Goal: Information Seeking & Learning: Learn about a topic

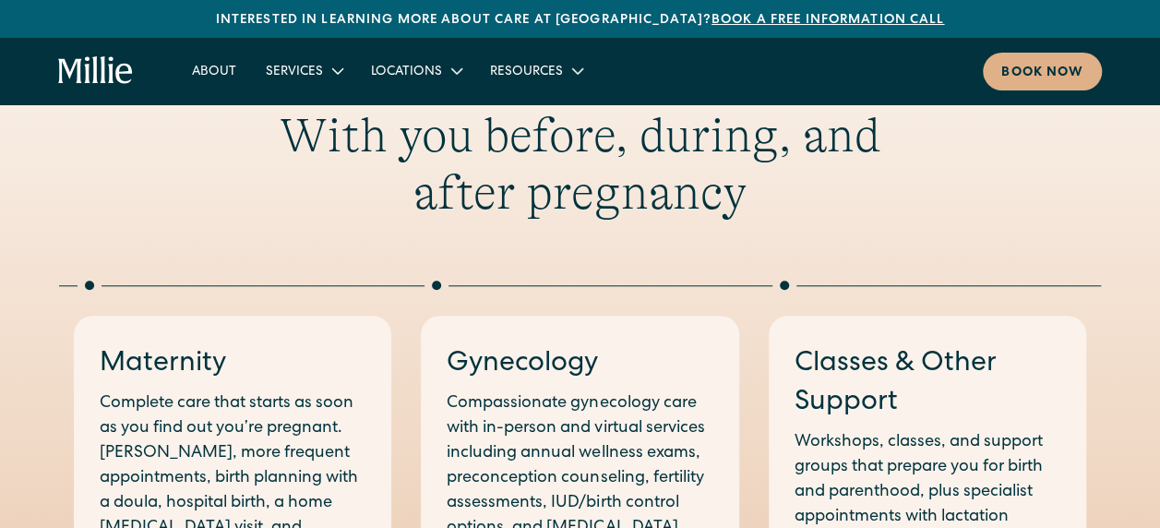
scroll to position [831, 0]
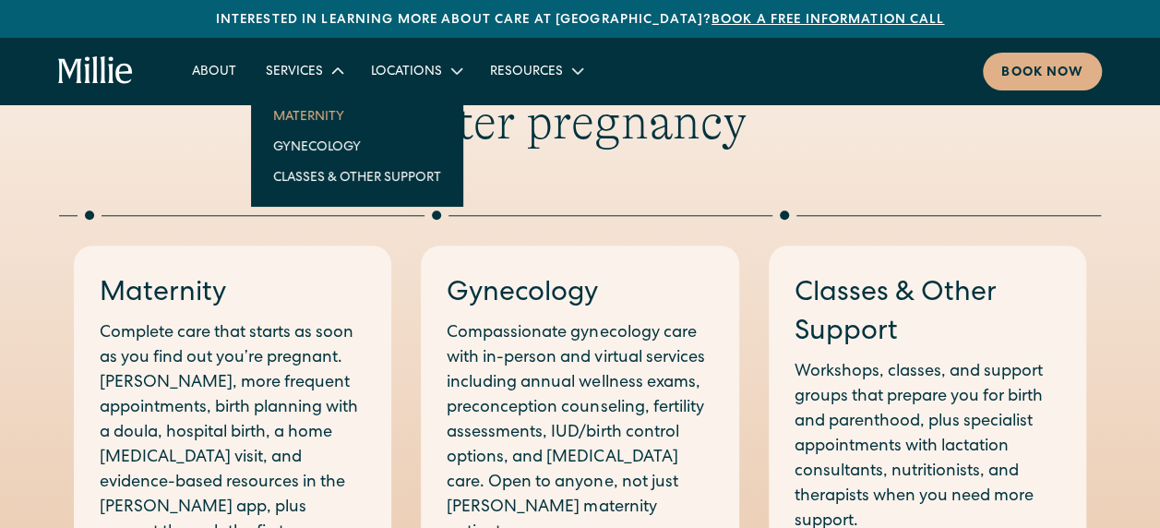
click at [318, 115] on link "Maternity" at bounding box center [356, 116] width 197 height 30
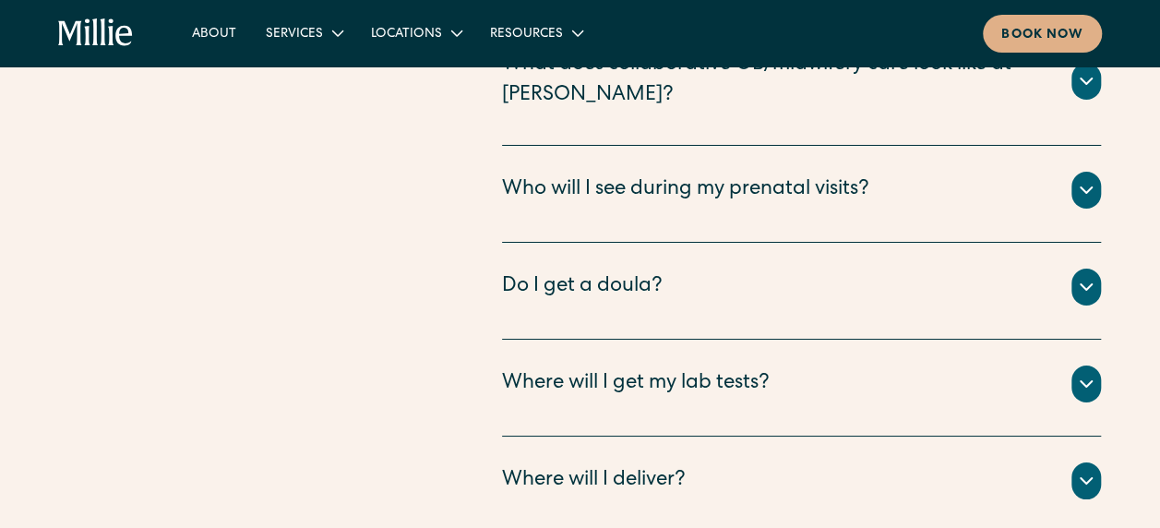
scroll to position [6829, 0]
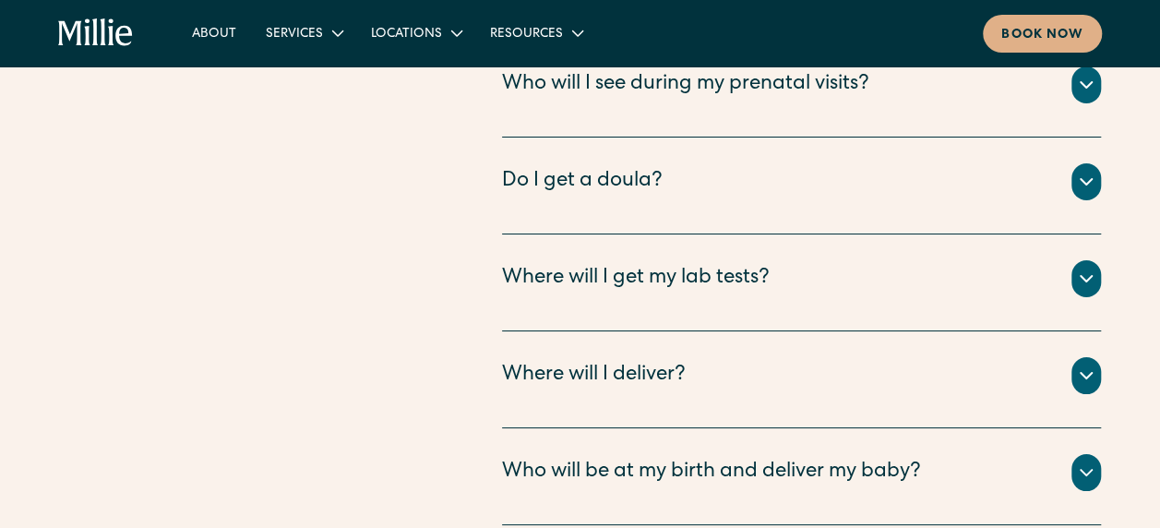
click at [684, 458] on div "Who will be at my birth and deliver my baby?" at bounding box center [711, 473] width 419 height 30
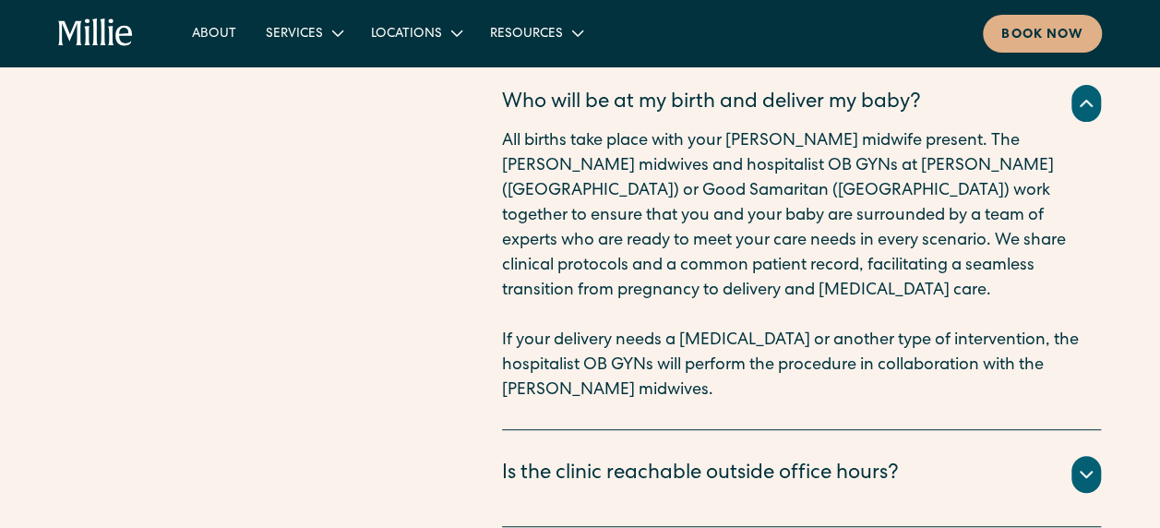
click at [675, 460] on div "Is the clinic reachable outside office hours?" at bounding box center [700, 475] width 397 height 30
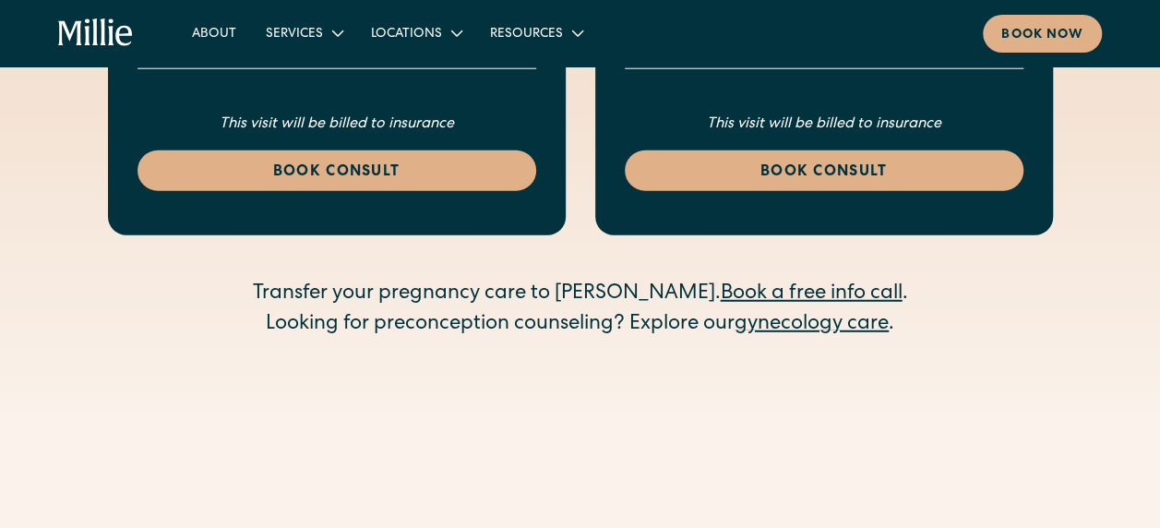
scroll to position [5814, 0]
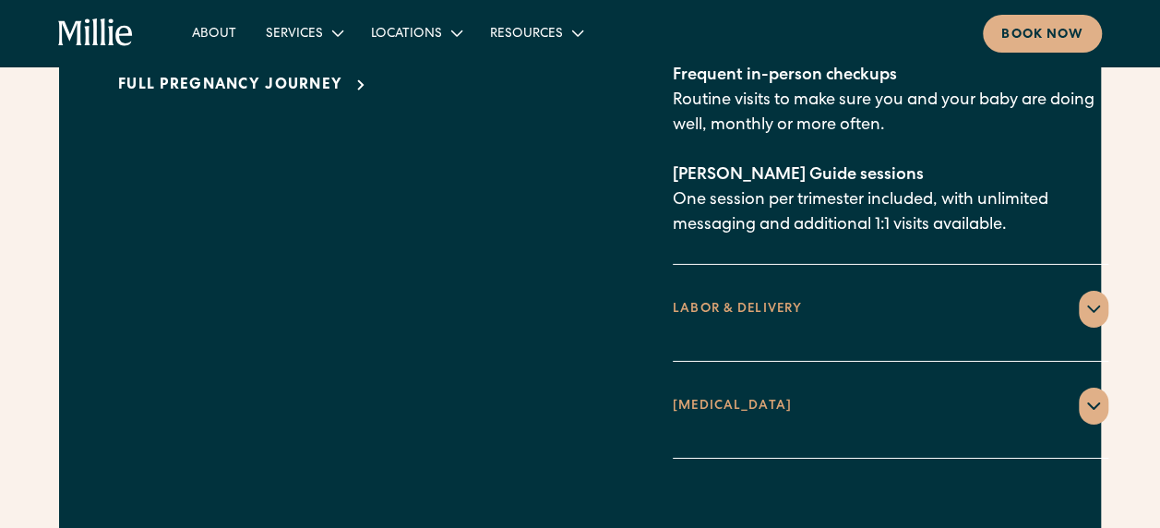
click at [678, 397] on div "POSTPARTUM" at bounding box center [732, 406] width 119 height 19
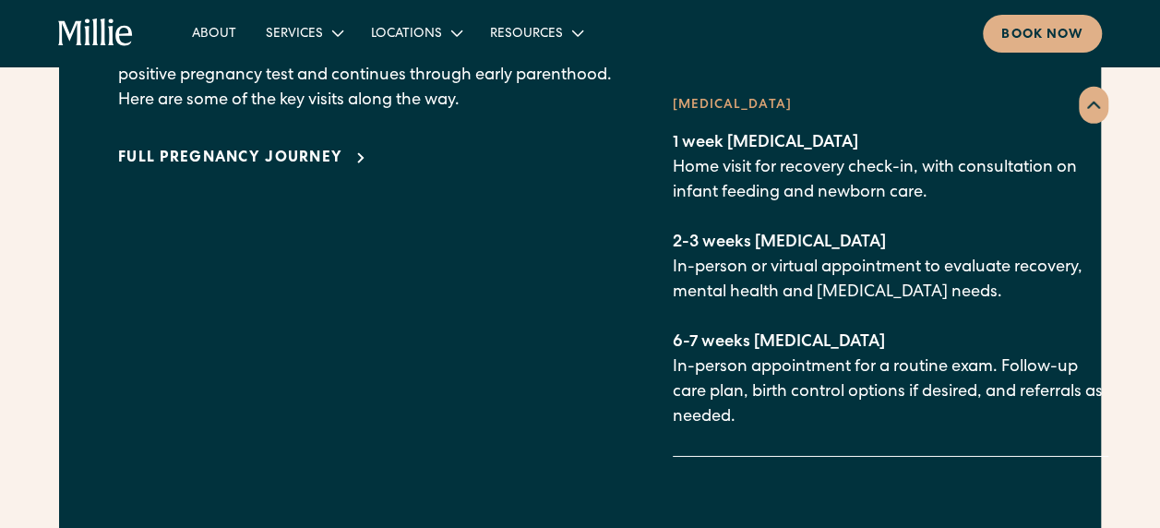
scroll to position [2676, 0]
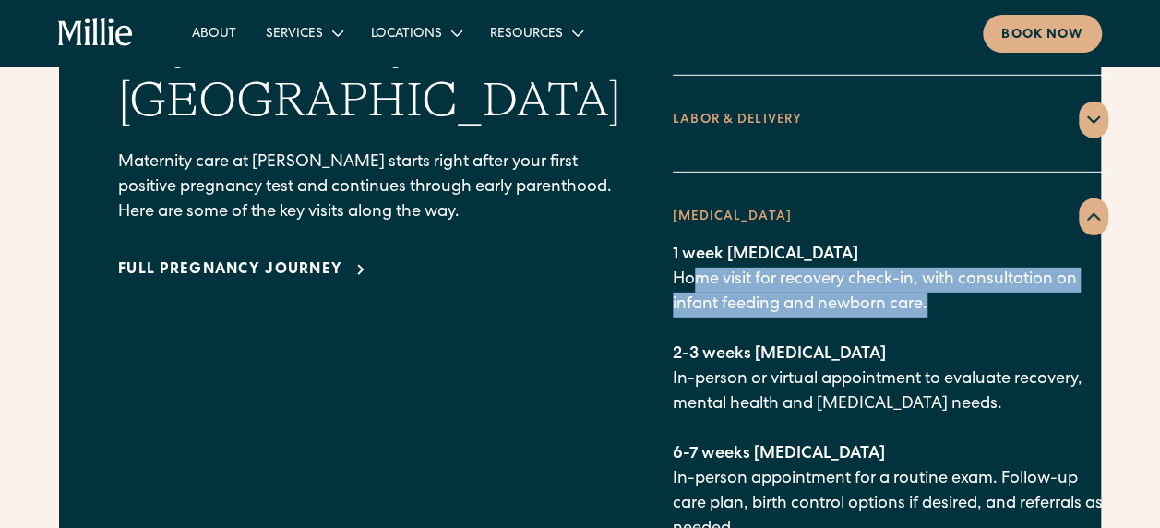
drag, startPoint x: 634, startPoint y: 245, endPoint x: 875, endPoint y: 262, distance: 241.5
click at [875, 262] on p "1 week postpartum Home visit for recovery check-in, with consultation on infant…" at bounding box center [891, 392] width 436 height 299
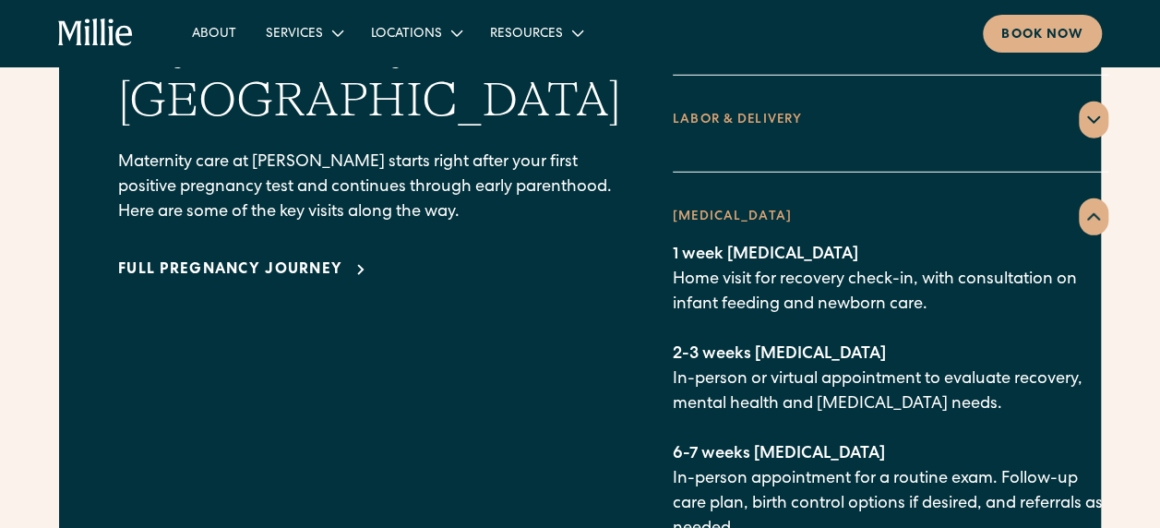
drag, startPoint x: 875, startPoint y: 262, endPoint x: 891, endPoint y: 293, distance: 34.7
click at [891, 293] on p "1 week postpartum Home visit for recovery check-in, with consultation on infant…" at bounding box center [891, 392] width 436 height 299
drag, startPoint x: 880, startPoint y: 237, endPoint x: 956, endPoint y: 236, distance: 75.7
click at [956, 243] on p "1 week postpartum Home visit for recovery check-in, with consultation on infant…" at bounding box center [891, 392] width 436 height 299
drag, startPoint x: 956, startPoint y: 236, endPoint x: 938, endPoint y: 292, distance: 58.4
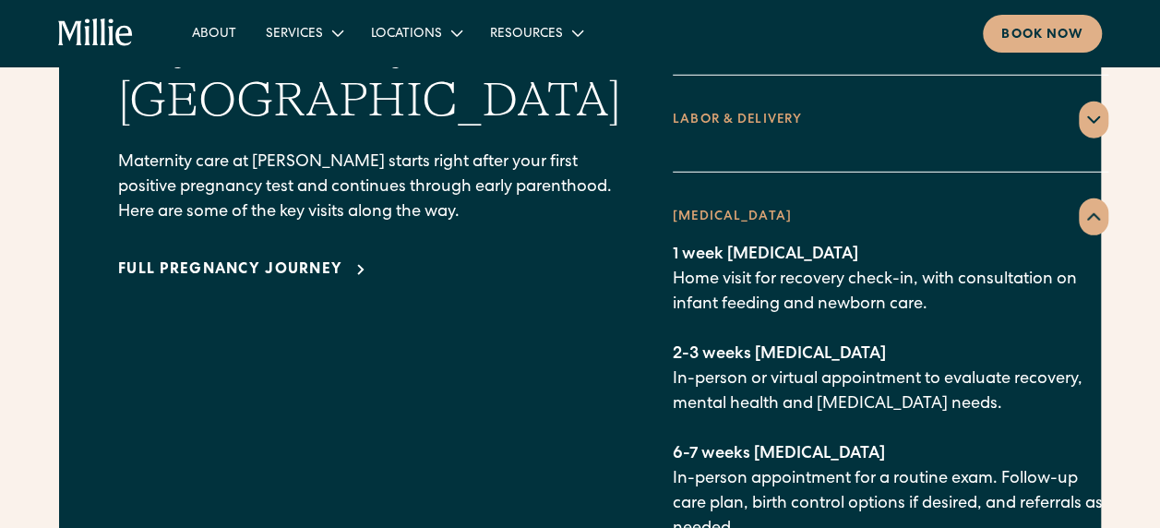
click at [938, 292] on p "1 week postpartum Home visit for recovery check-in, with consultation on infant…" at bounding box center [891, 392] width 436 height 299
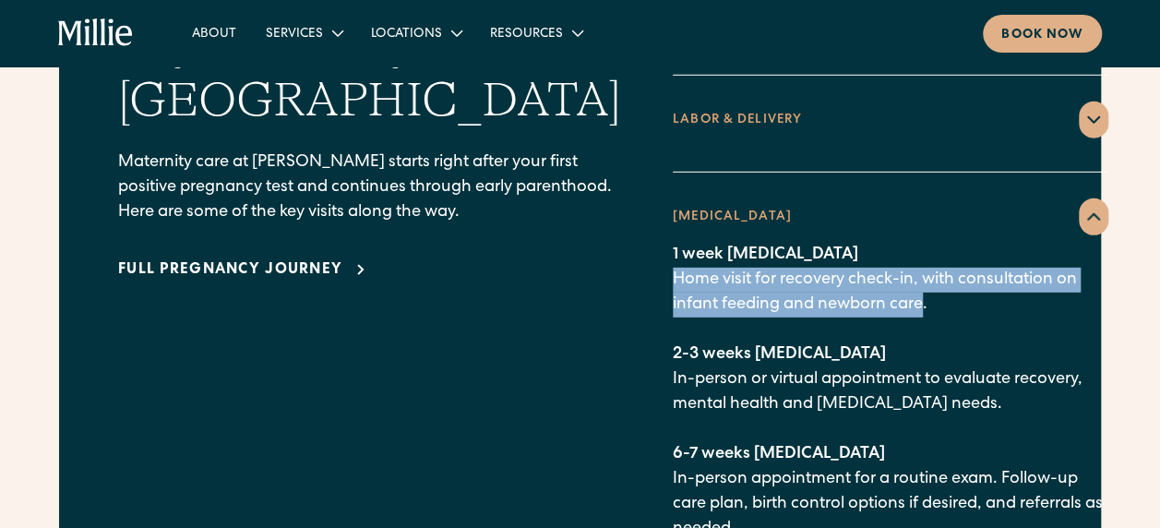
drag, startPoint x: 856, startPoint y: 268, endPoint x: 608, endPoint y: 239, distance: 249.9
click at [673, 243] on p "1 week postpartum Home visit for recovery check-in, with consultation on infant…" at bounding box center [891, 392] width 436 height 299
drag, startPoint x: 608, startPoint y: 239, endPoint x: 643, endPoint y: 252, distance: 37.4
copy p "Home visit for recovery check-in, with consultation on infant feeding and newbo…"
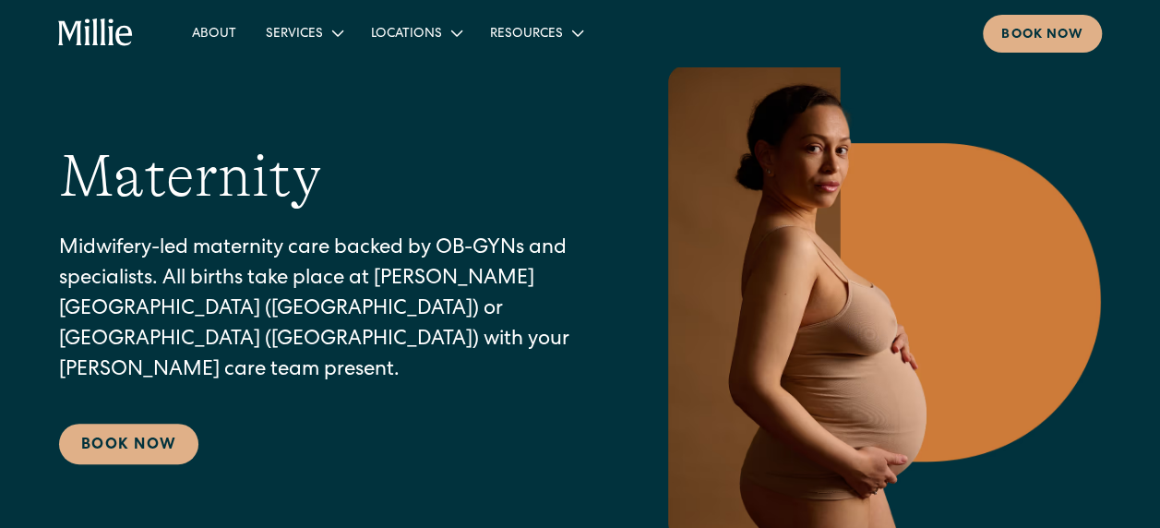
scroll to position [0, 0]
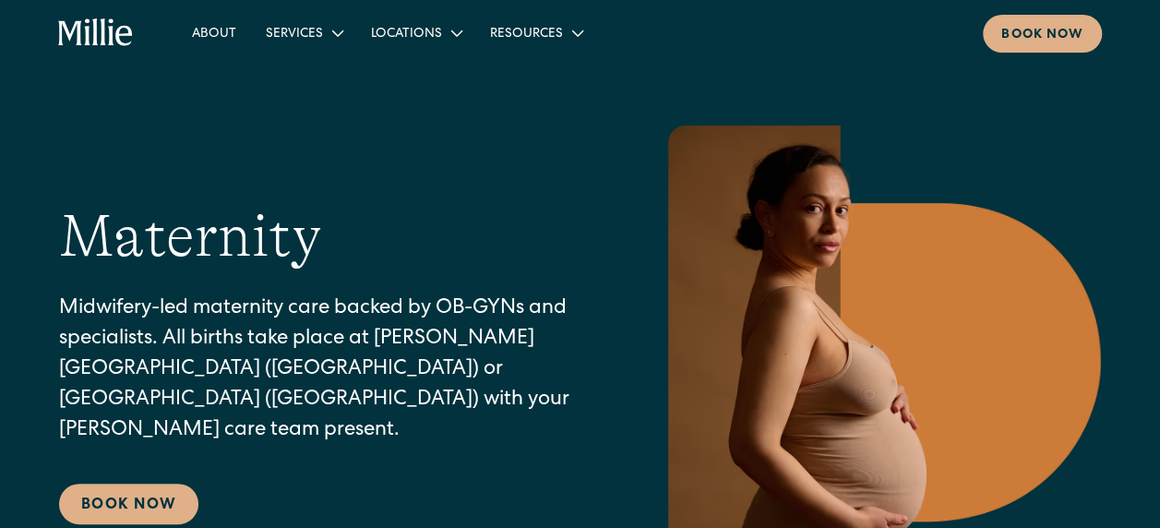
click at [421, 33] on div "Locations" at bounding box center [406, 34] width 71 height 19
click at [417, 97] on link "[GEOGRAPHIC_DATA]" at bounding box center [443, 108] width 159 height 30
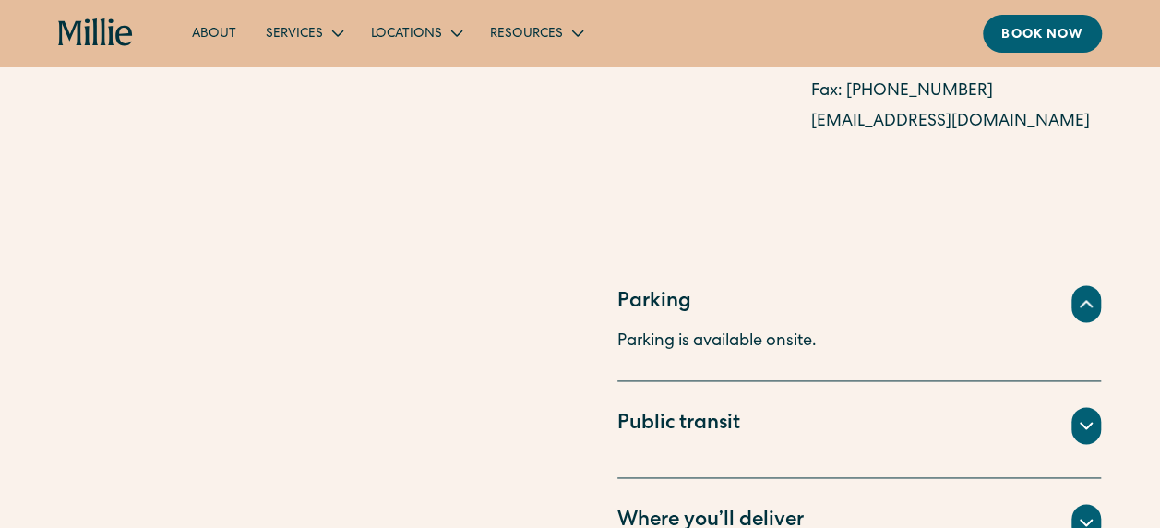
scroll to position [831, 0]
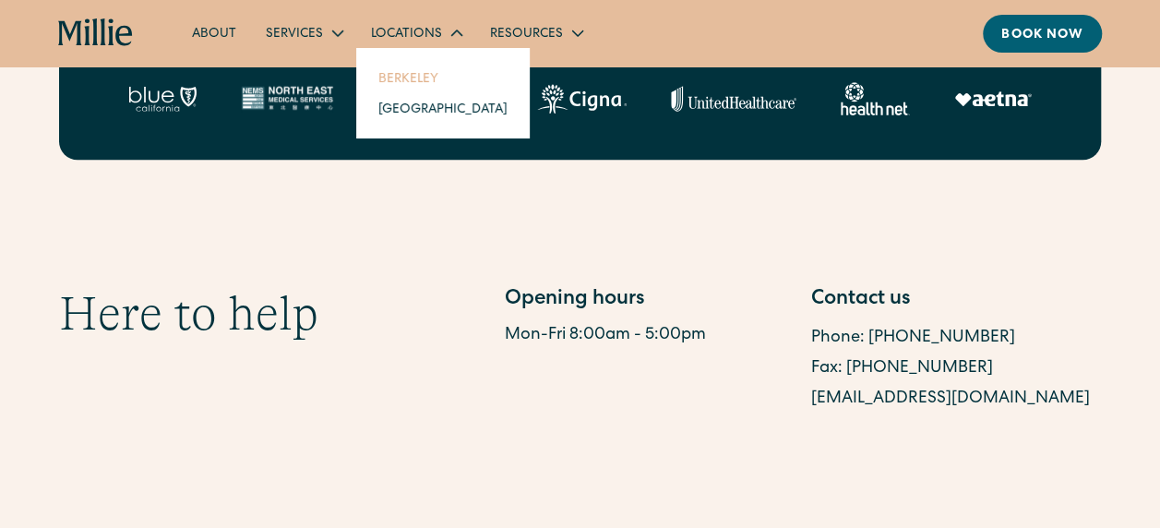
click at [415, 82] on link "Berkeley" at bounding box center [443, 78] width 159 height 30
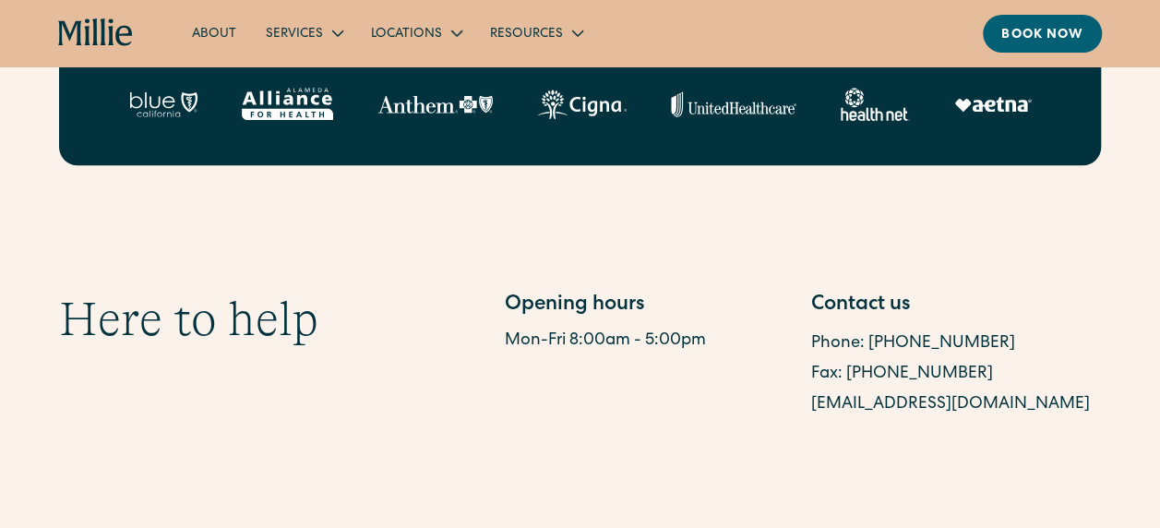
scroll to position [831, 0]
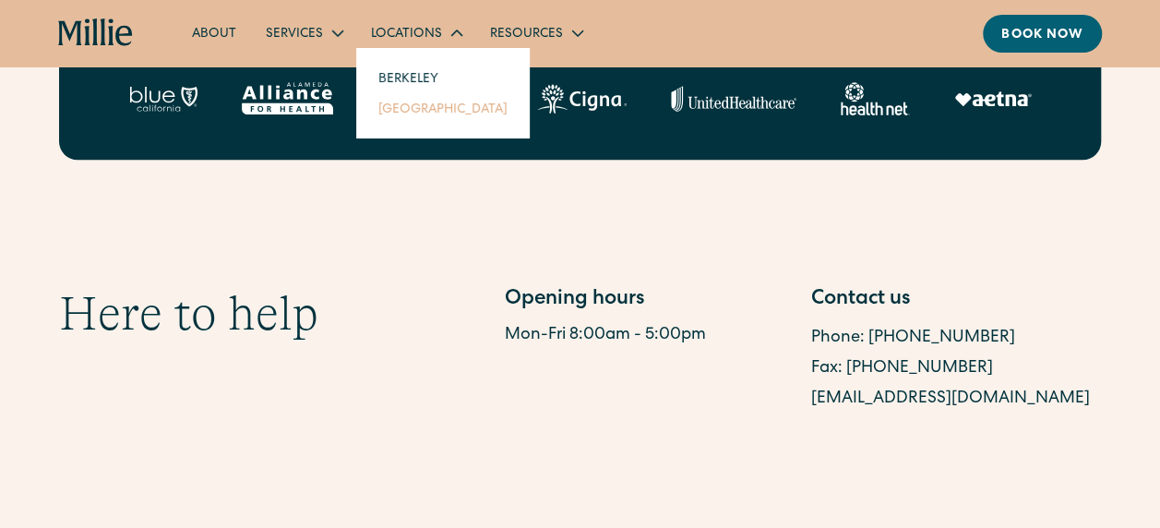
click at [420, 102] on link "[GEOGRAPHIC_DATA]" at bounding box center [443, 108] width 159 height 30
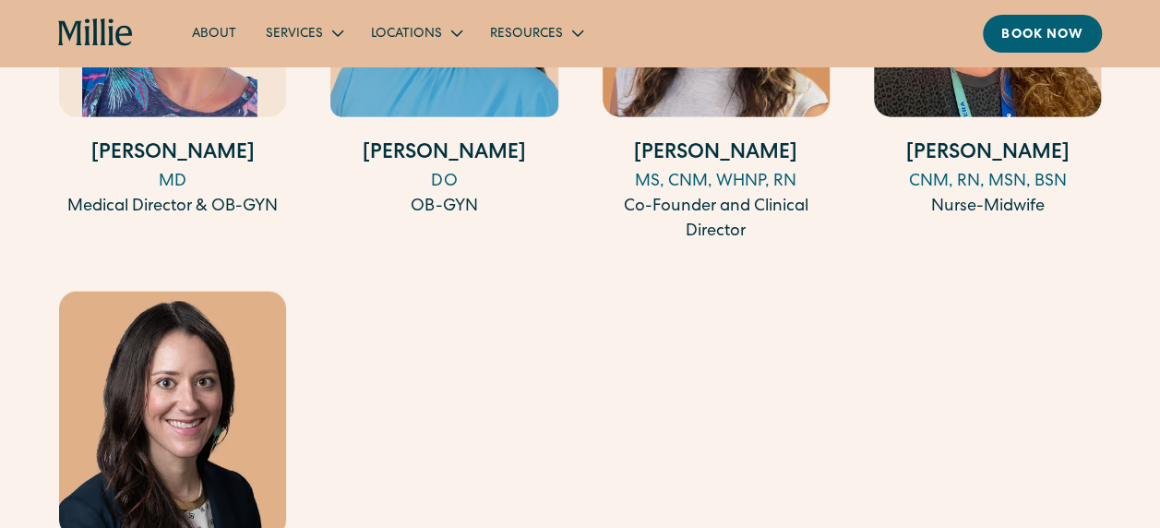
scroll to position [2030, 0]
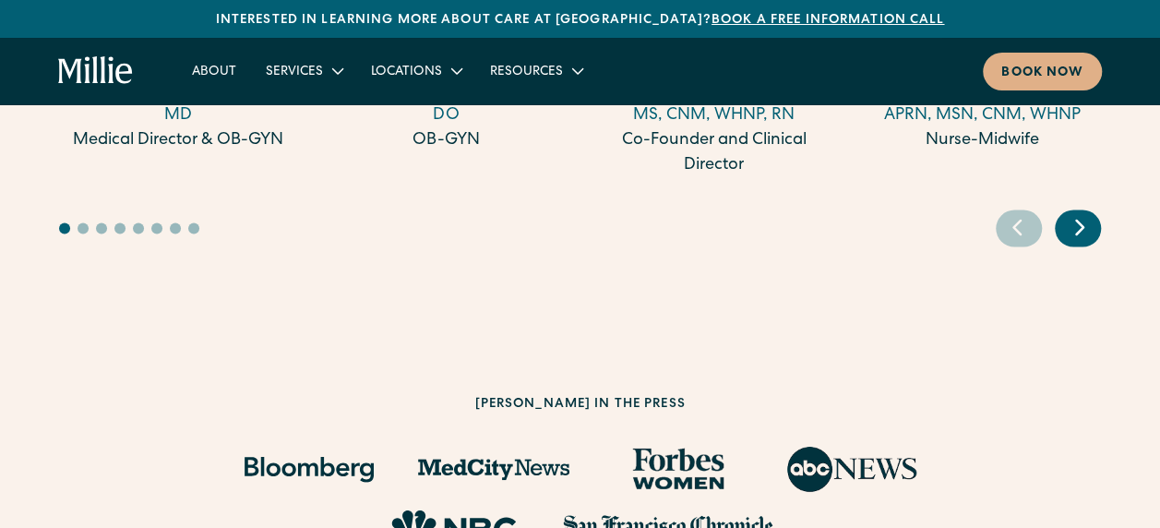
scroll to position [5629, 0]
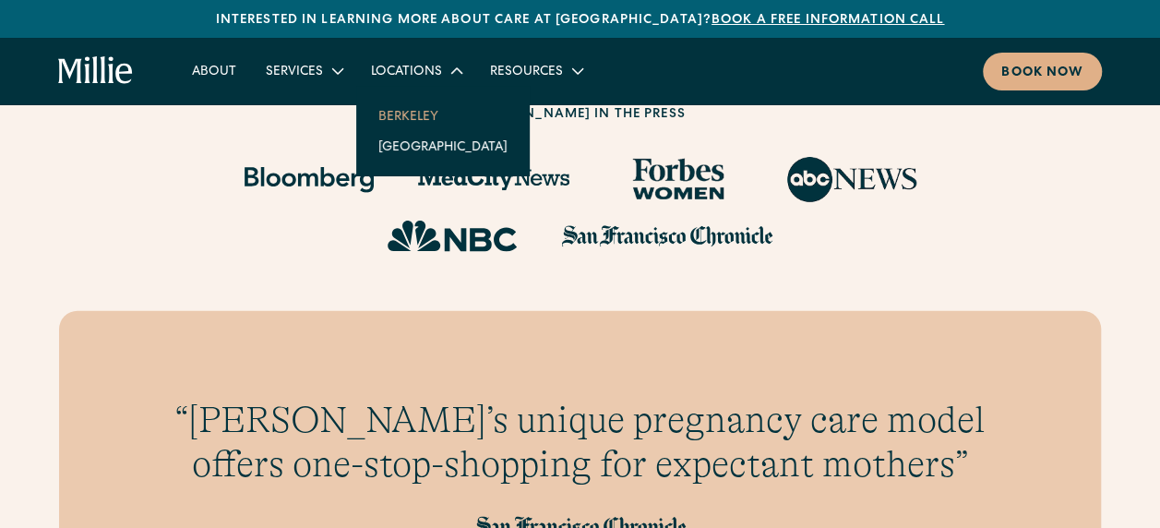
click at [398, 115] on link "Berkeley" at bounding box center [443, 116] width 159 height 30
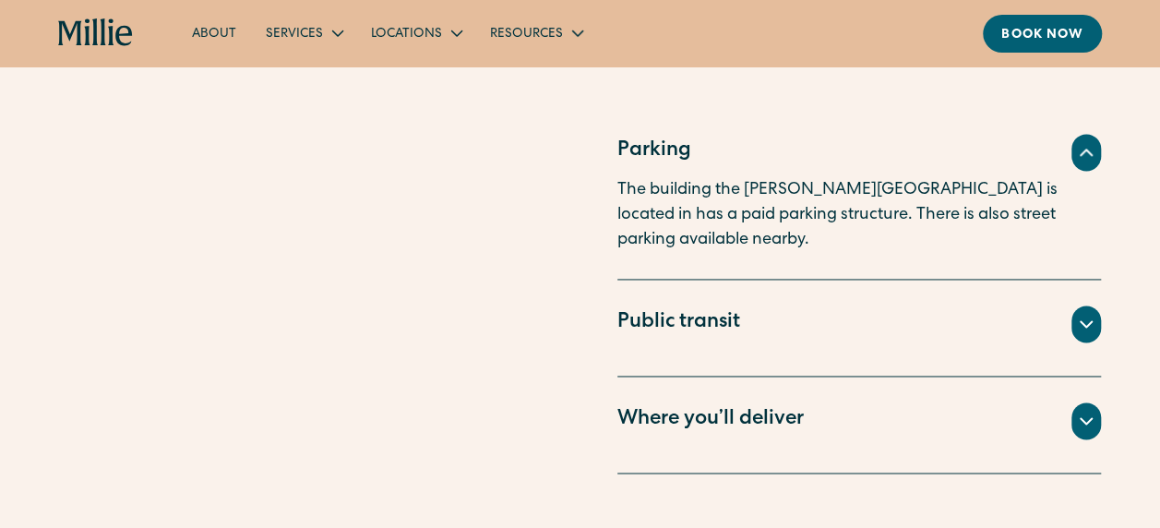
scroll to position [1292, 0]
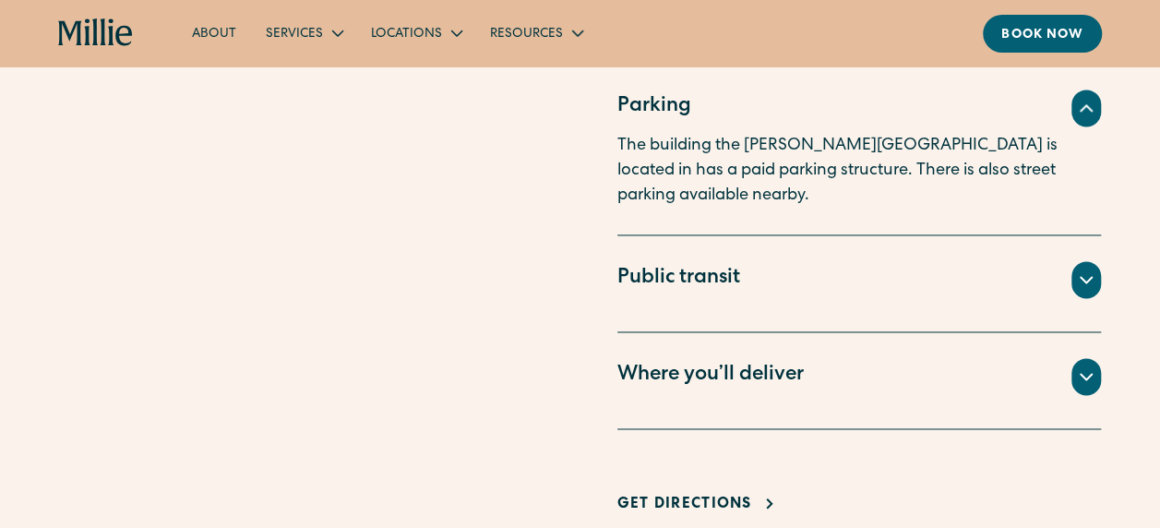
click at [718, 361] on div "Where you’ll deliver" at bounding box center [710, 376] width 186 height 30
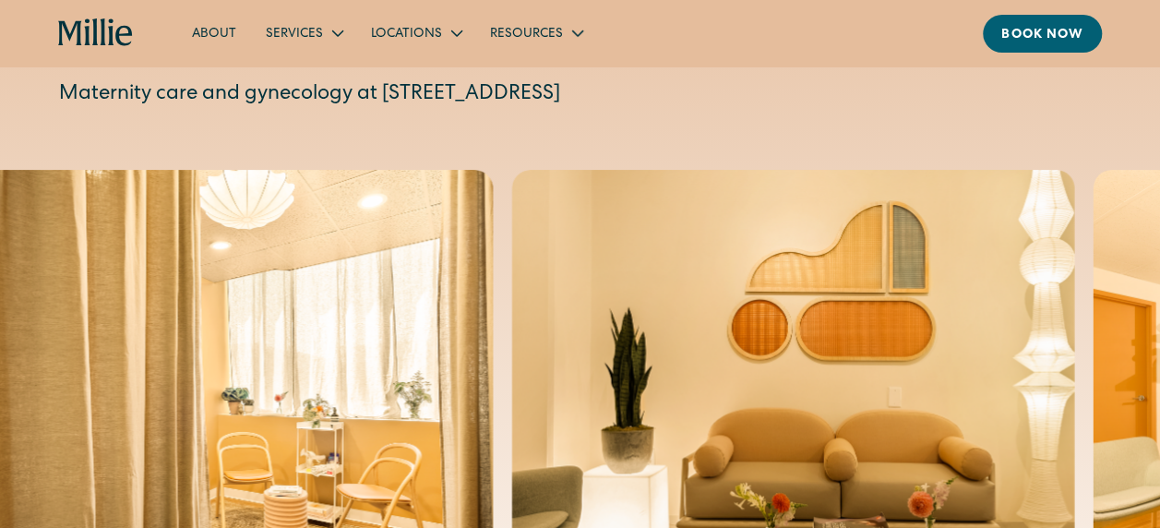
scroll to position [0, 0]
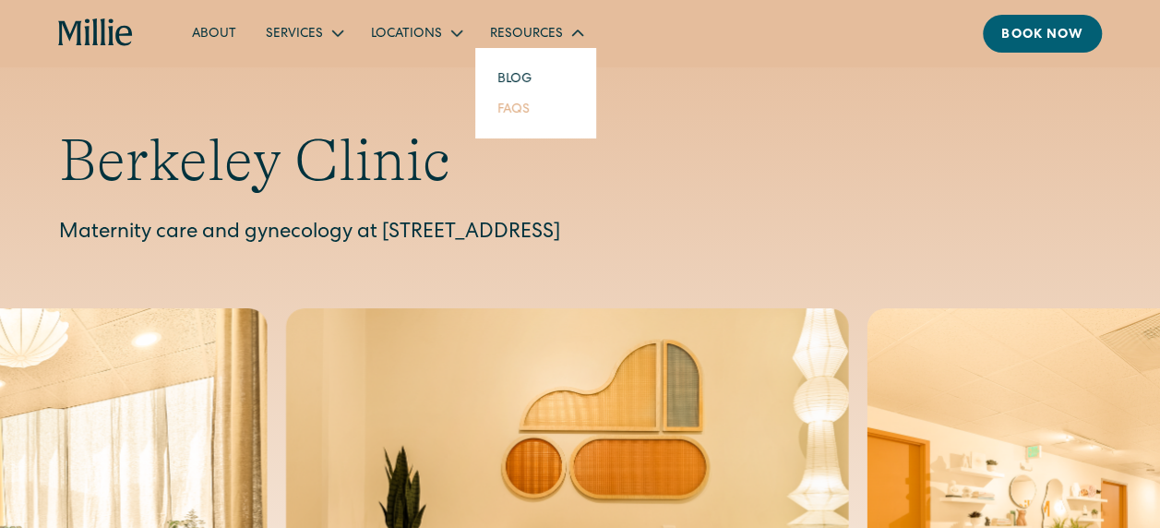
click at [524, 107] on link "FAQs" at bounding box center [514, 108] width 62 height 30
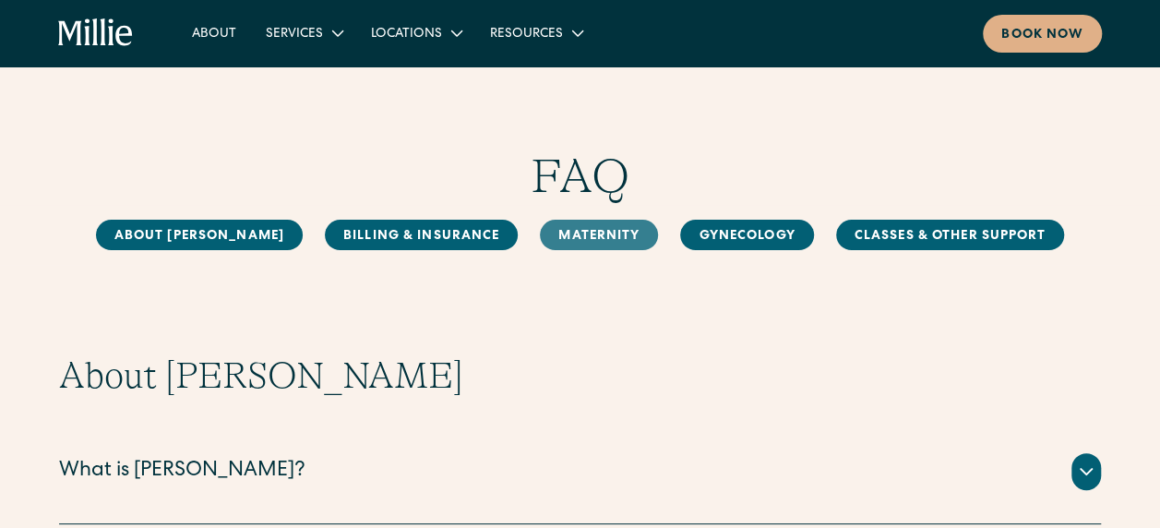
click at [575, 238] on link "MAternity" at bounding box center [599, 235] width 118 height 30
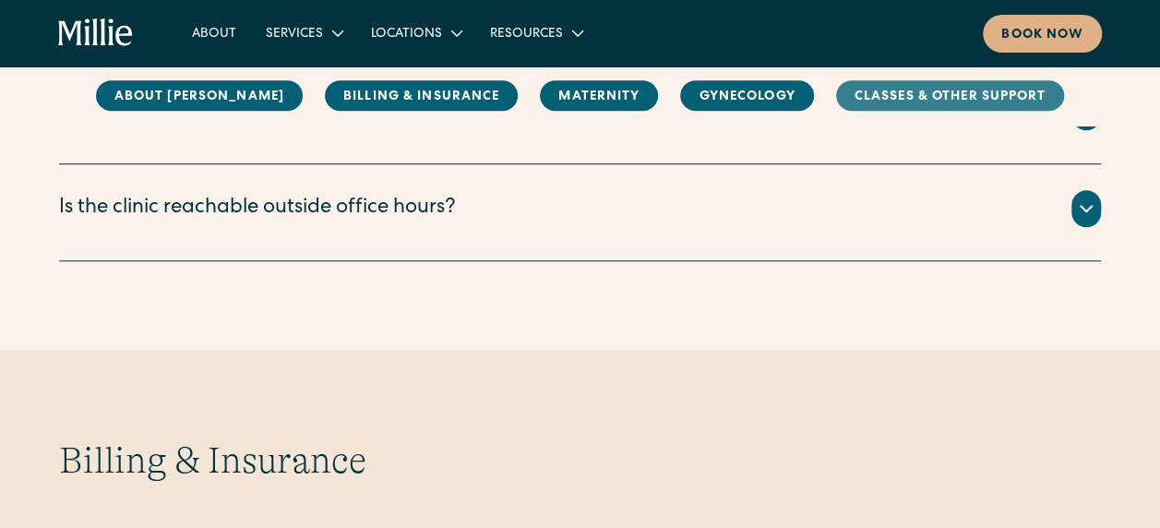
click at [919, 107] on link "Classes & Other Support" at bounding box center [950, 96] width 229 height 30
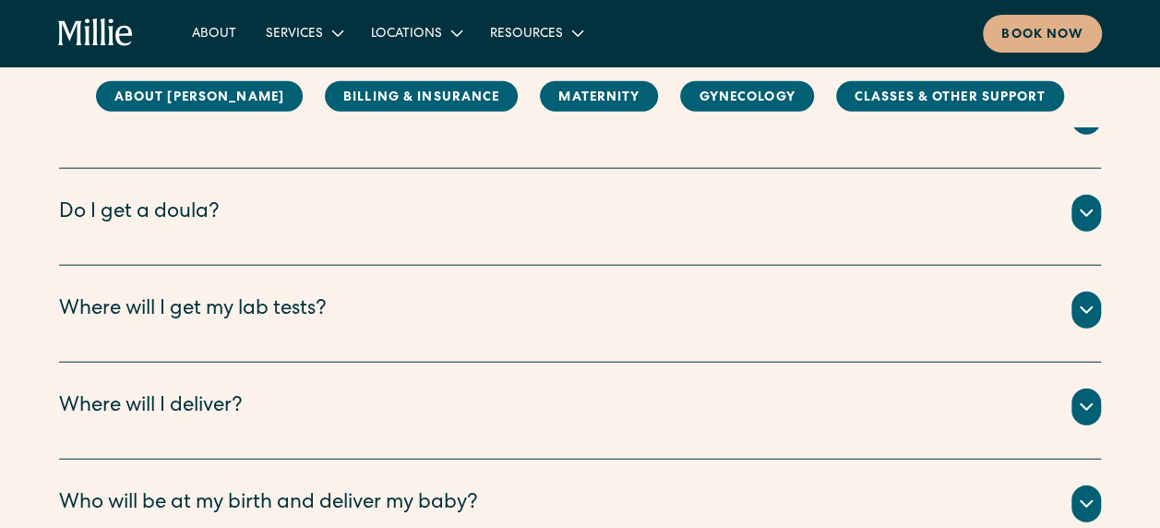
scroll to position [1854, 0]
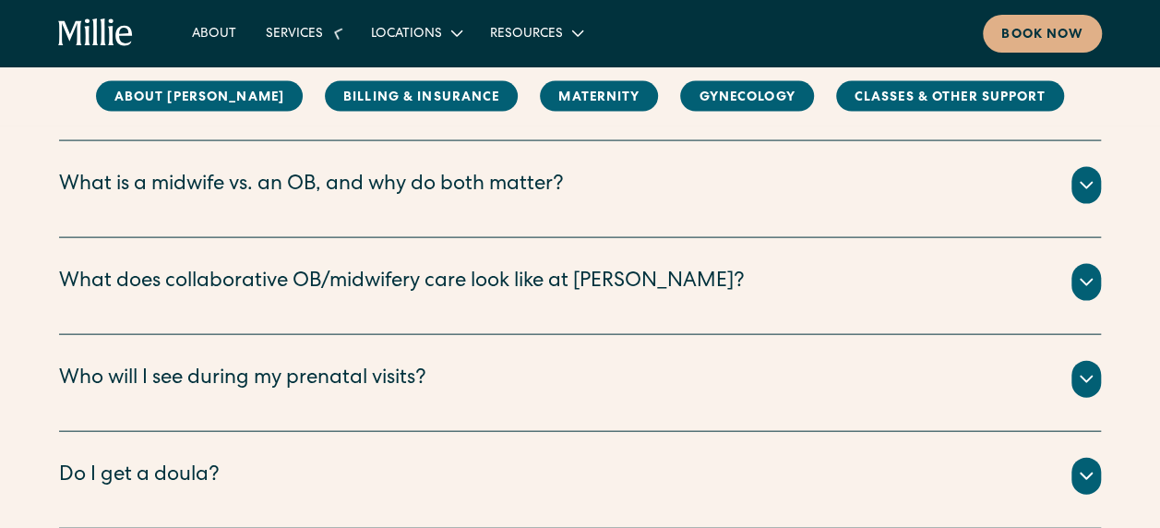
click at [137, 29] on div "About Services Maternity Gynecology Classes & Other Support Locations Berkeley …" at bounding box center [580, 34] width 1044 height 38
click at [103, 30] on icon "home" at bounding box center [104, 31] width 6 height 27
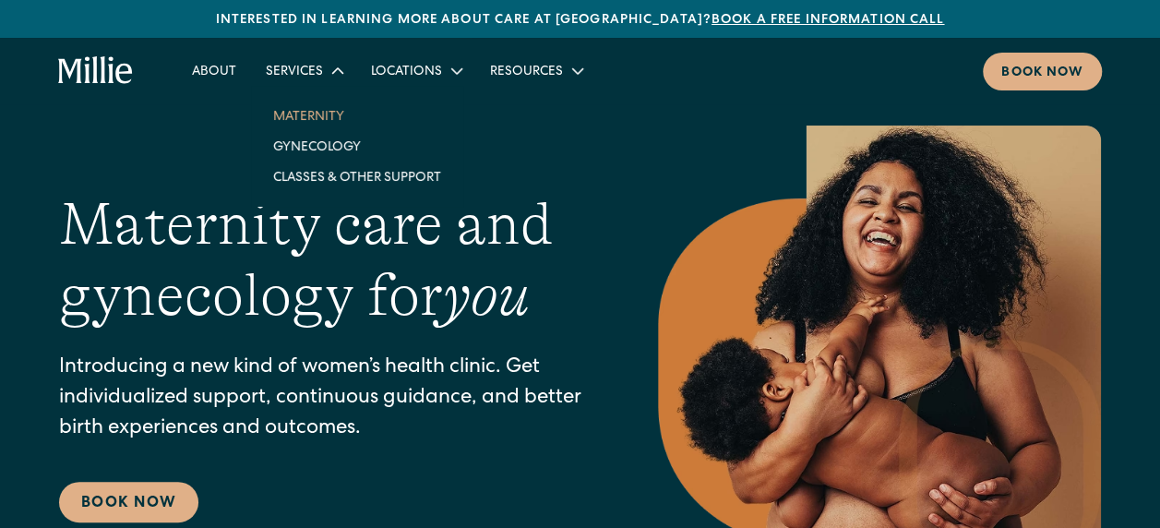
click at [323, 116] on link "Maternity" at bounding box center [356, 116] width 197 height 30
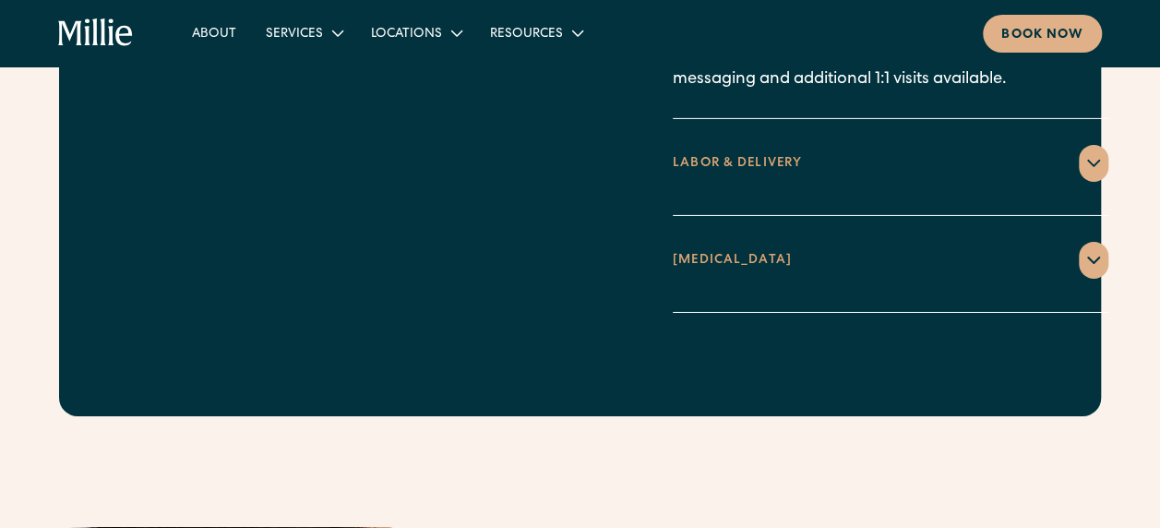
scroll to position [3045, 0]
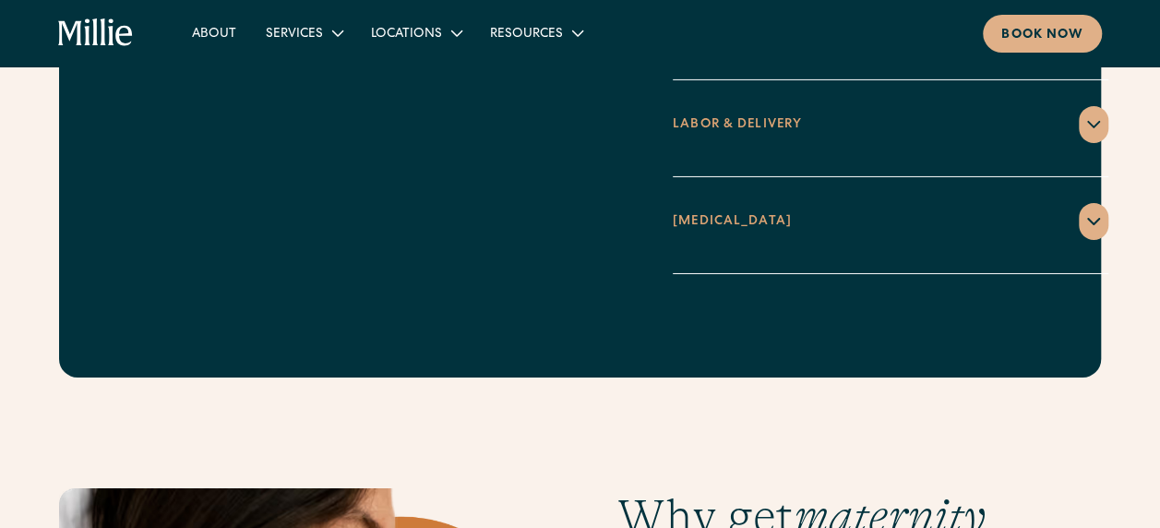
click at [817, 224] on div "POSTPARTUM 1 week postpartum Home visit for recovery check-in, with consultatio…" at bounding box center [891, 225] width 436 height 97
click at [977, 203] on div "POSTPARTUM" at bounding box center [891, 221] width 436 height 37
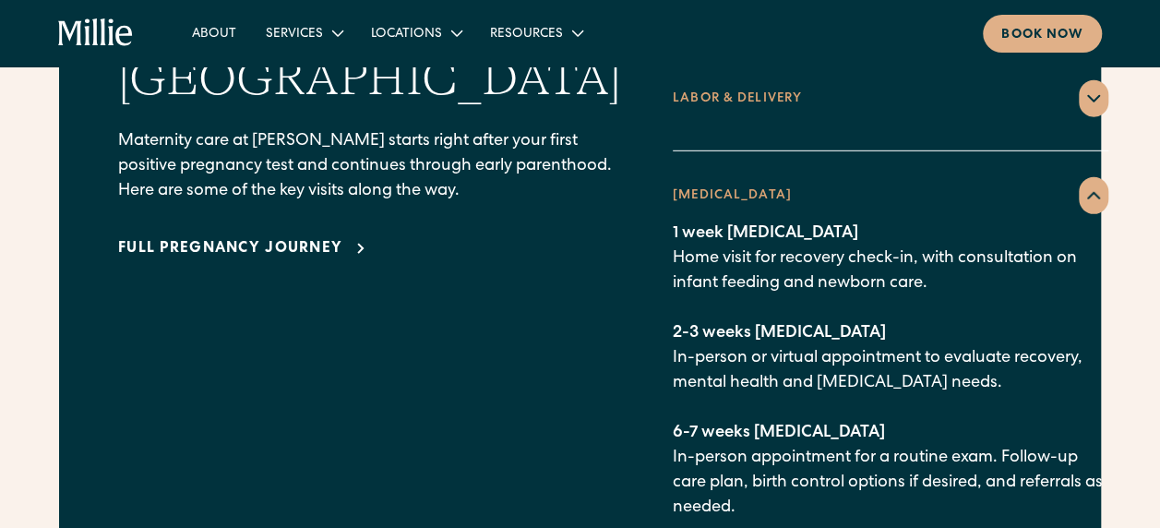
scroll to position [2676, 0]
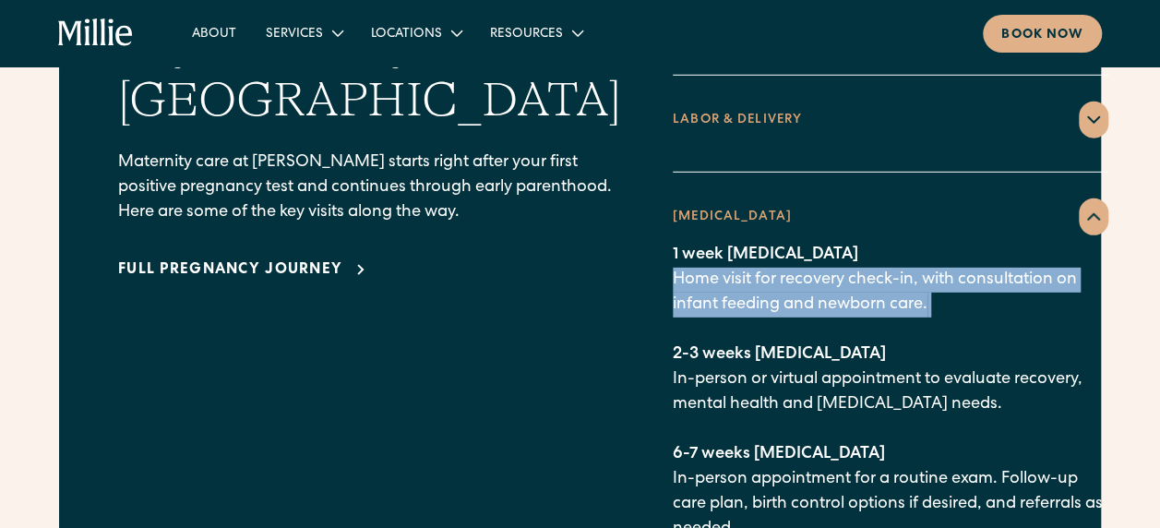
drag, startPoint x: 605, startPoint y: 242, endPoint x: 885, endPoint y: 284, distance: 282.8
click at [885, 284] on p "1 week postpartum Home visit for recovery check-in, with consultation on infant…" at bounding box center [891, 392] width 436 height 299
drag, startPoint x: 885, startPoint y: 284, endPoint x: 742, endPoint y: 251, distance: 146.8
copy p "Home visit for recovery check-in, with consultation on infant feeding and newbo…"
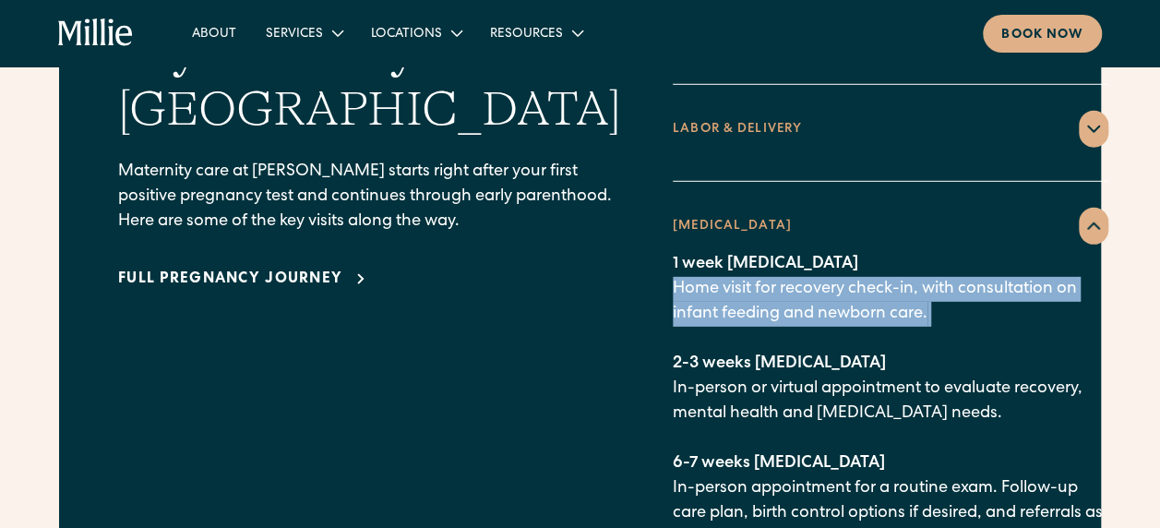
scroll to position [2768, 0]
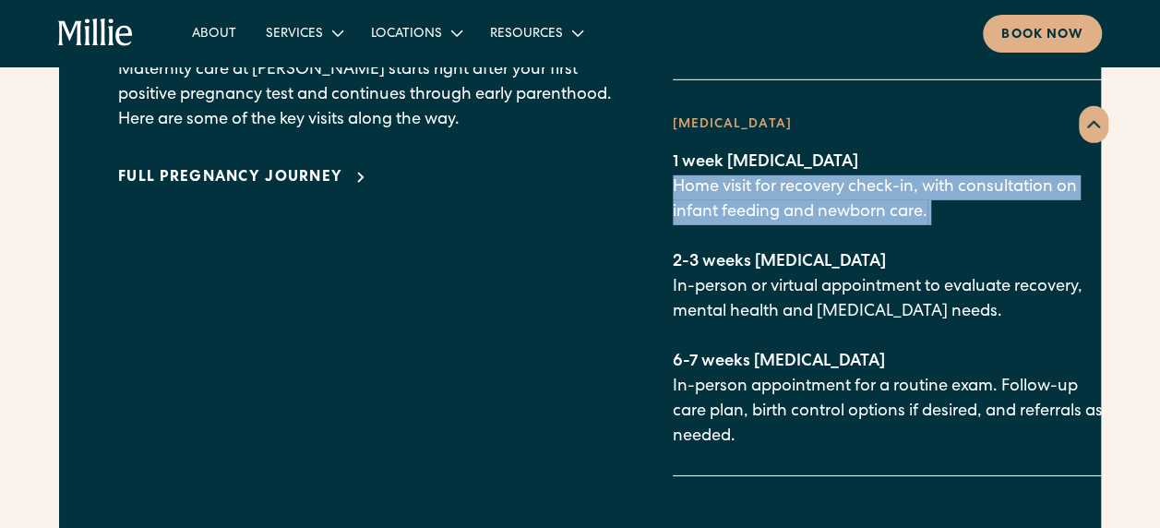
copy p "Home visit for recovery check-in, with consultation on infant feeding and newbo…"
click at [687, 186] on p "1 week postpartum Home visit for recovery check-in, with consultation on infant…" at bounding box center [891, 299] width 436 height 299
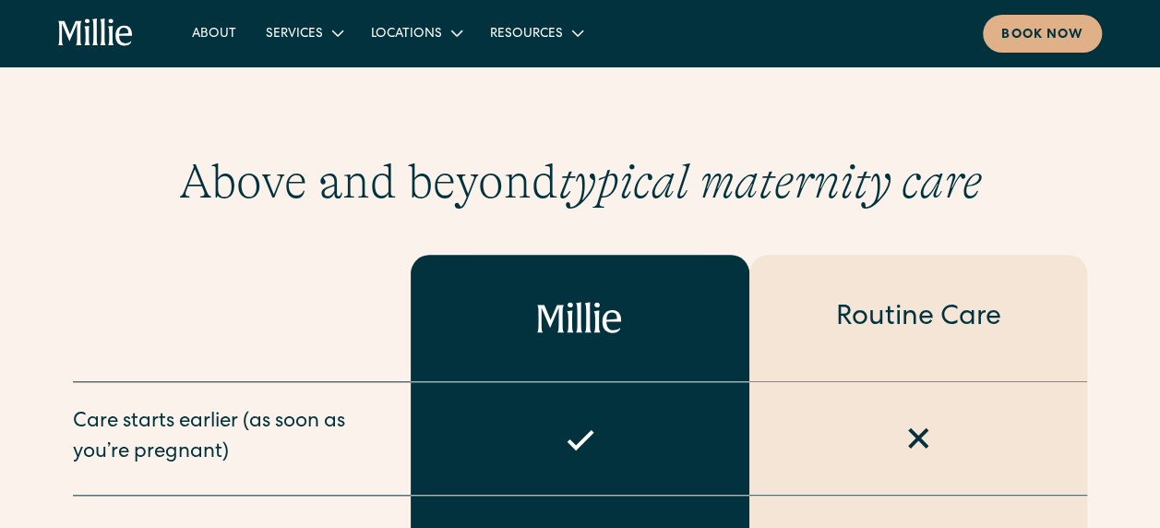
scroll to position [646, 0]
